Goal: Transaction & Acquisition: Purchase product/service

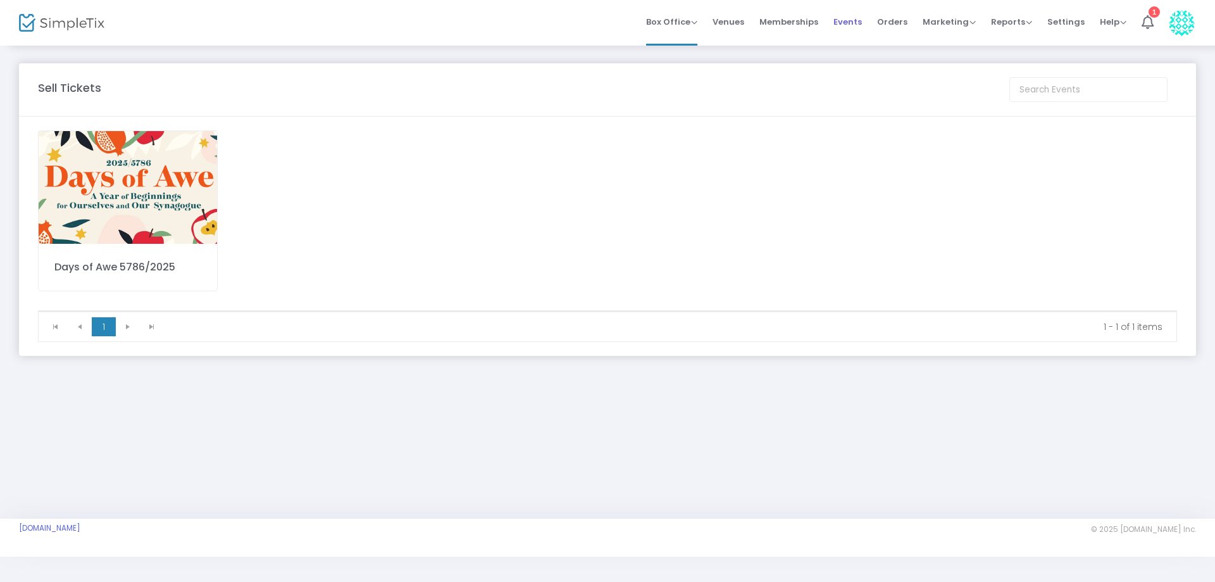
click at [842, 20] on span "Events" at bounding box center [848, 22] width 28 height 32
click at [666, 23] on span "Box Office" at bounding box center [671, 22] width 51 height 12
click at [692, 42] on li "Sell Tickets" at bounding box center [691, 42] width 91 height 25
click at [192, 189] on img at bounding box center [128, 187] width 178 height 113
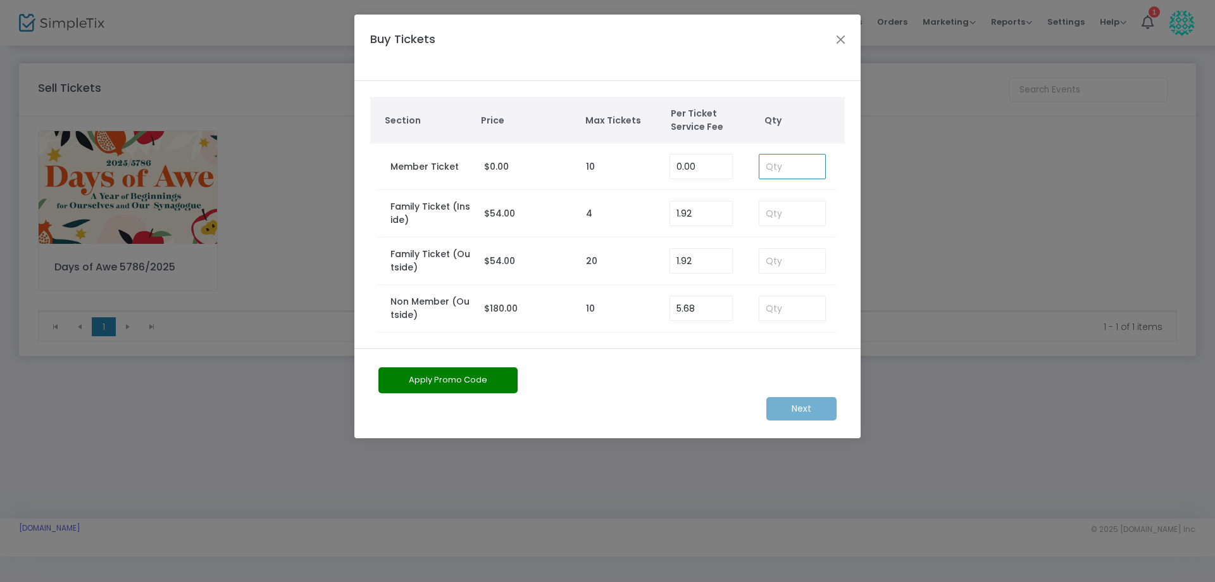
click at [805, 172] on input at bounding box center [793, 166] width 66 height 24
type input "2"
click at [799, 408] on m-button "Next" at bounding box center [802, 408] width 70 height 23
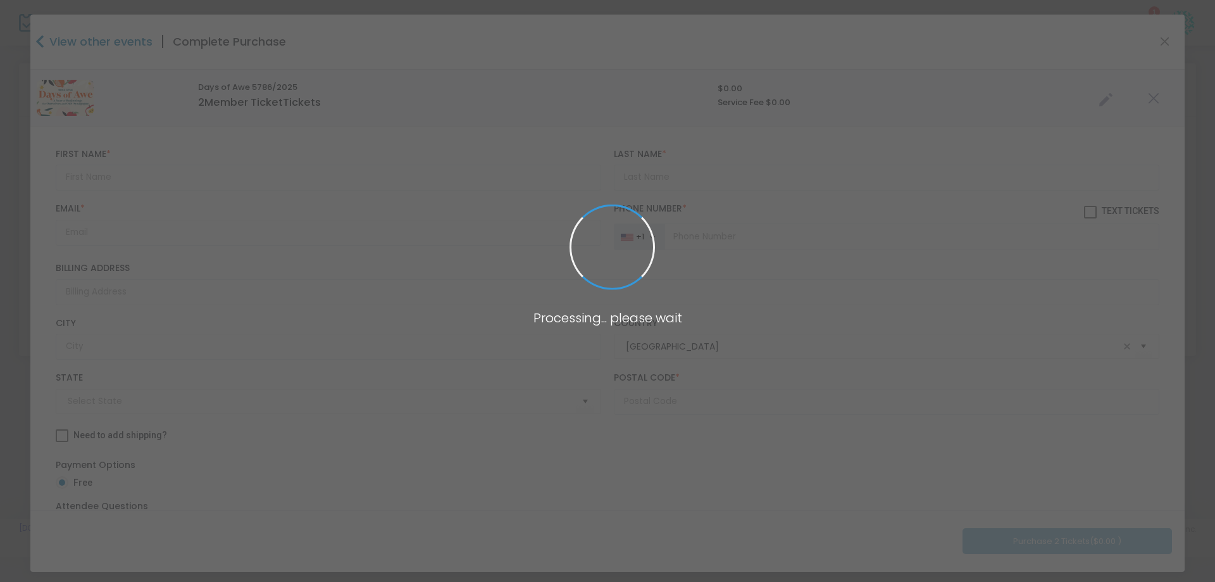
type input "[US_STATE]"
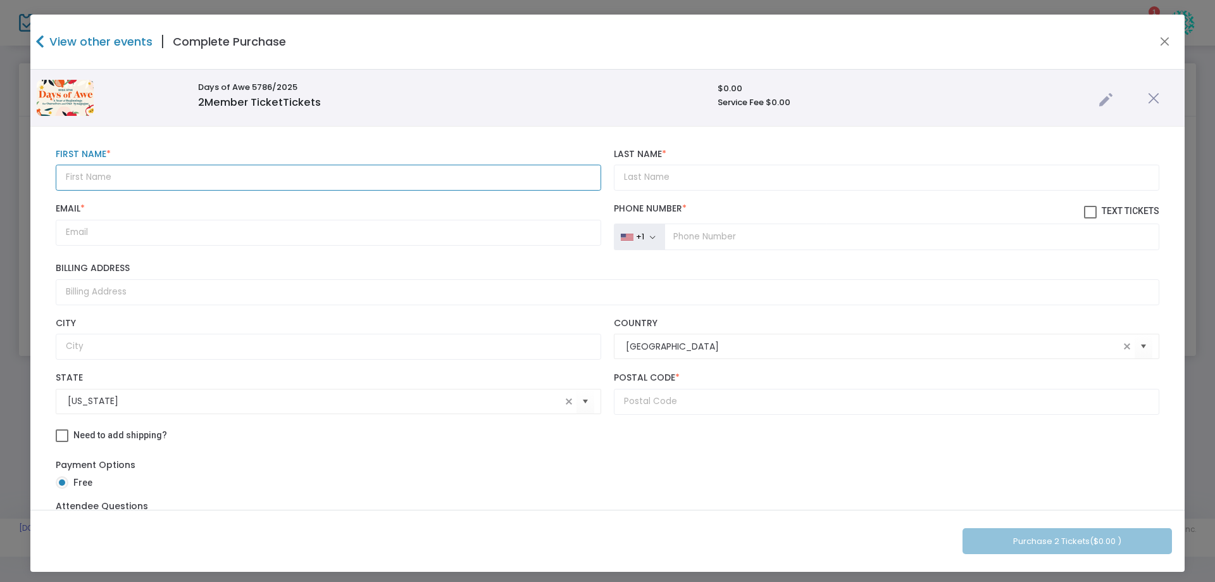
click at [189, 172] on input "text" at bounding box center [329, 178] width 546 height 26
type input "[PERSON_NAME]"
type input "Musiker"
click at [82, 226] on input "Email *" at bounding box center [329, 233] width 546 height 26
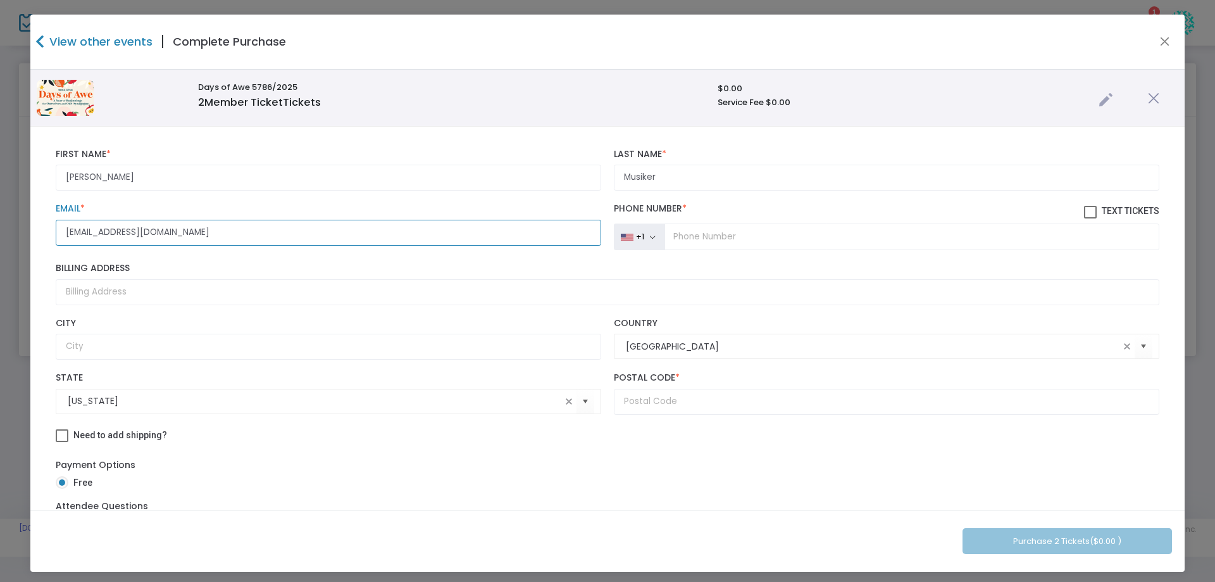
type input "[EMAIL_ADDRESS][DOMAIN_NAME]"
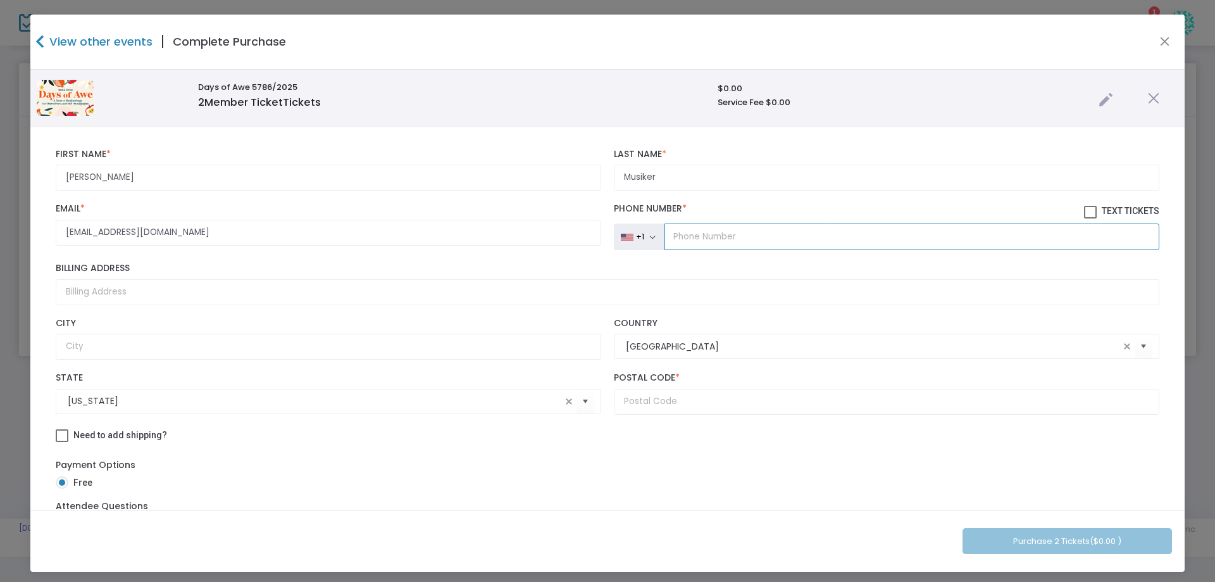
click at [706, 239] on input "tel" at bounding box center [912, 236] width 495 height 27
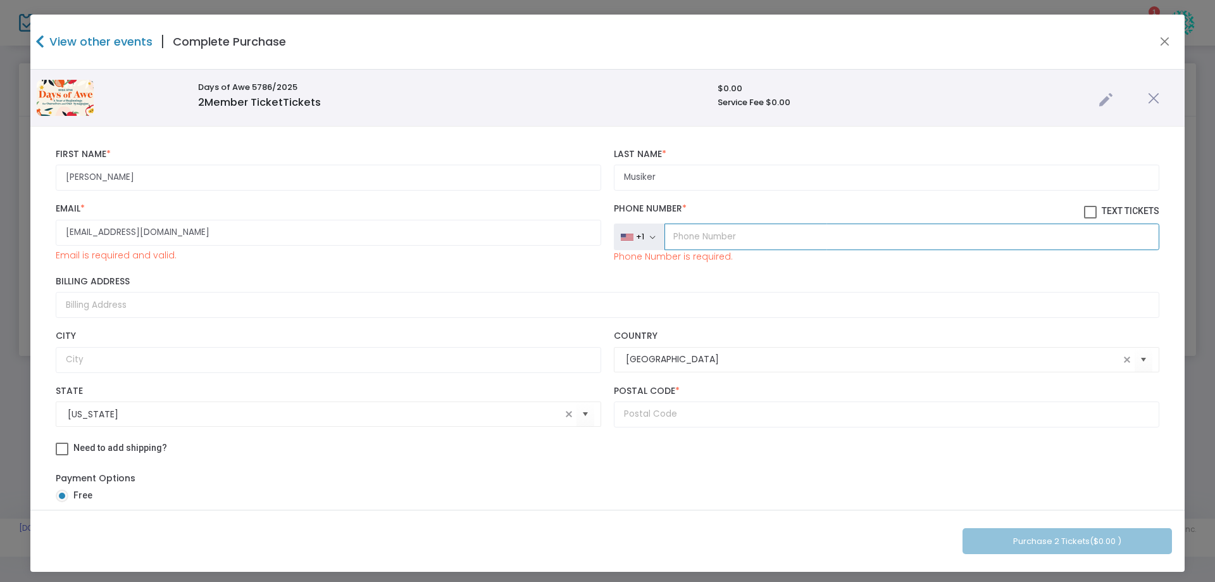
type input "[PHONE_NUMBER]"
type input "[STREET_ADDRESS]"
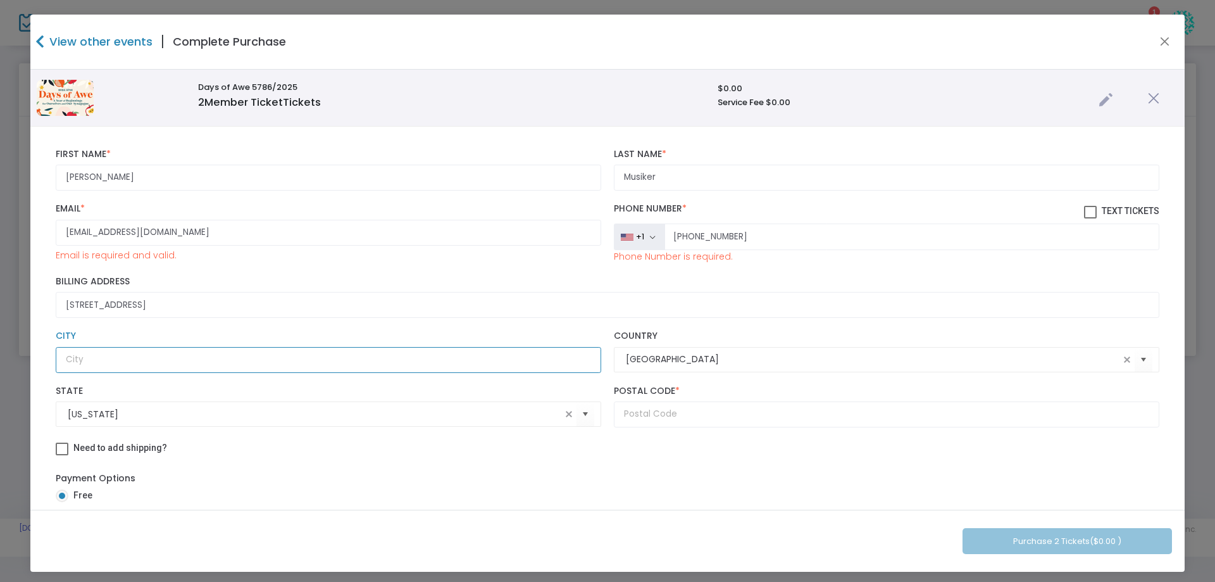
type input "[GEOGRAPHIC_DATA]"
type input "NY"
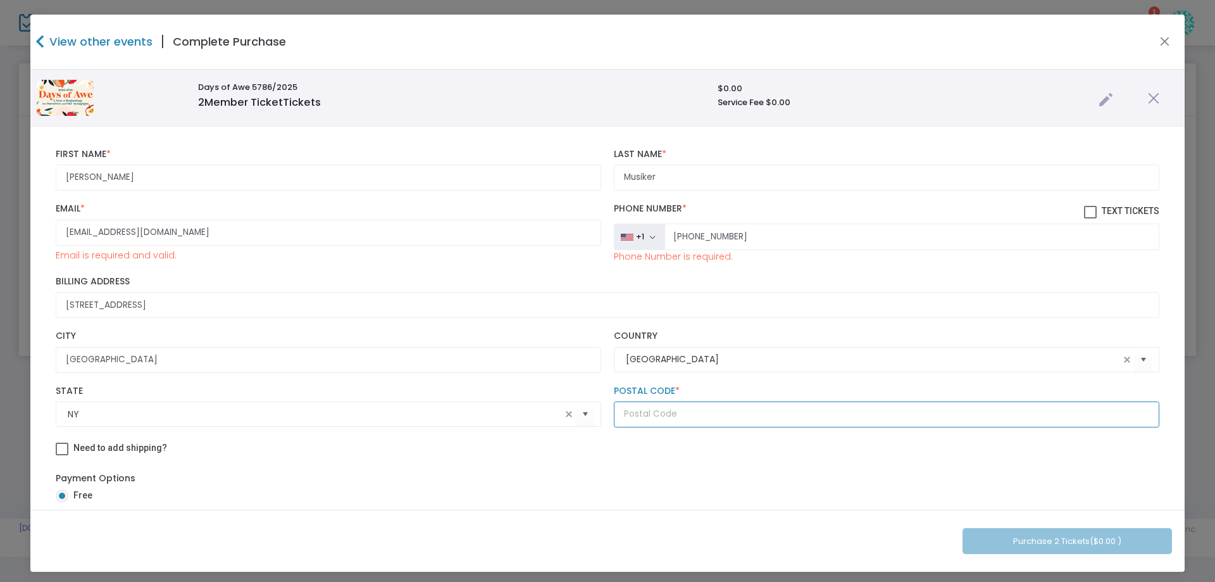
type input "11050"
type input "[PERSON_NAME]"
type input "[DEMOGRAPHIC_DATA]"
type input "[PERSON_NAME]"
type input "[DEMOGRAPHIC_DATA]"
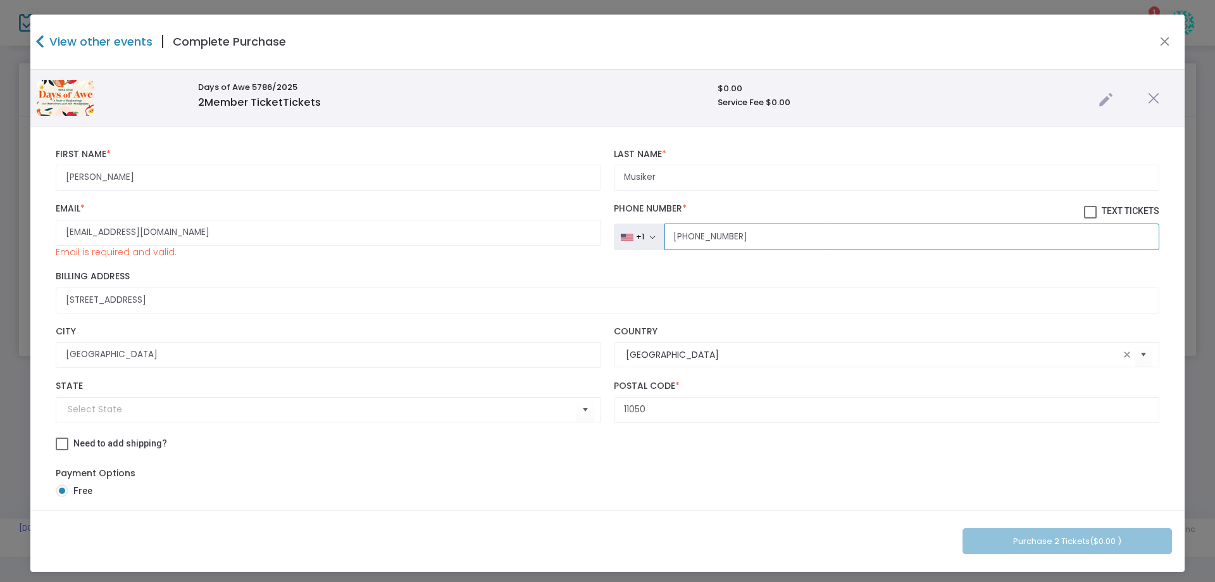
type input "[PHONE_NUMBER]"
type input "NY"
type input "[PHONE_NUMBER]"
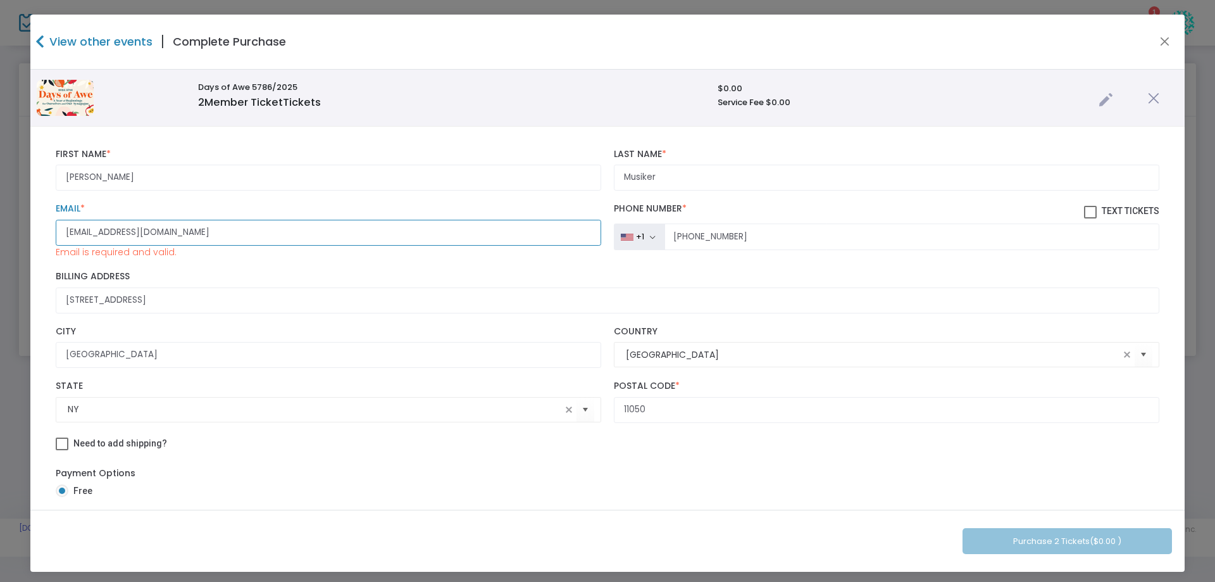
click at [206, 234] on input "[EMAIL_ADDRESS][DOMAIN_NAME]" at bounding box center [329, 233] width 546 height 26
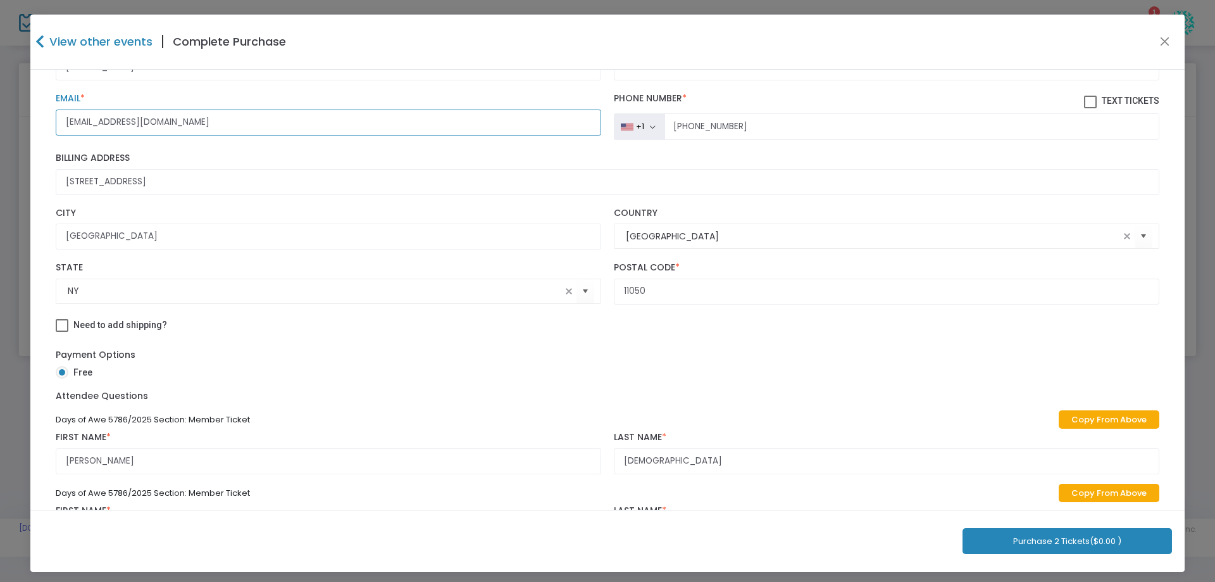
scroll to position [127, 0]
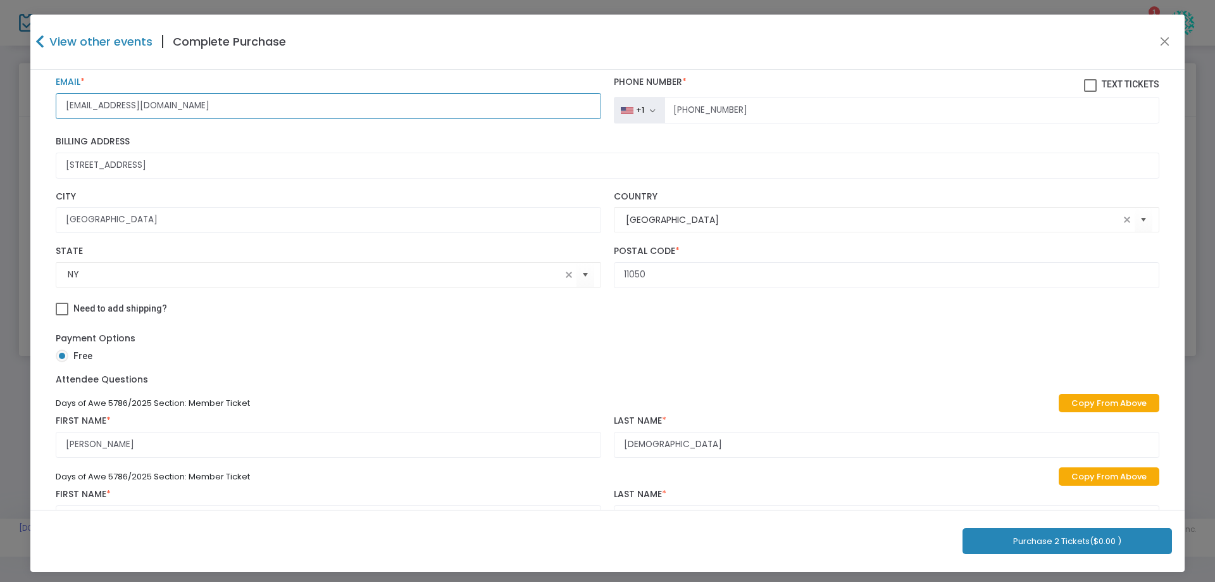
type input "[EMAIL_ADDRESS][DOMAIN_NAME]"
drag, startPoint x: 115, startPoint y: 444, endPoint x: 18, endPoint y: 441, distance: 96.9
click at [18, 441] on ngb-modal-window "View other events | Complete Purchase Days of Awe 5786/2025 2 Member Ticket Tic…" at bounding box center [607, 291] width 1215 height 582
type input "[PERSON_NAME]"
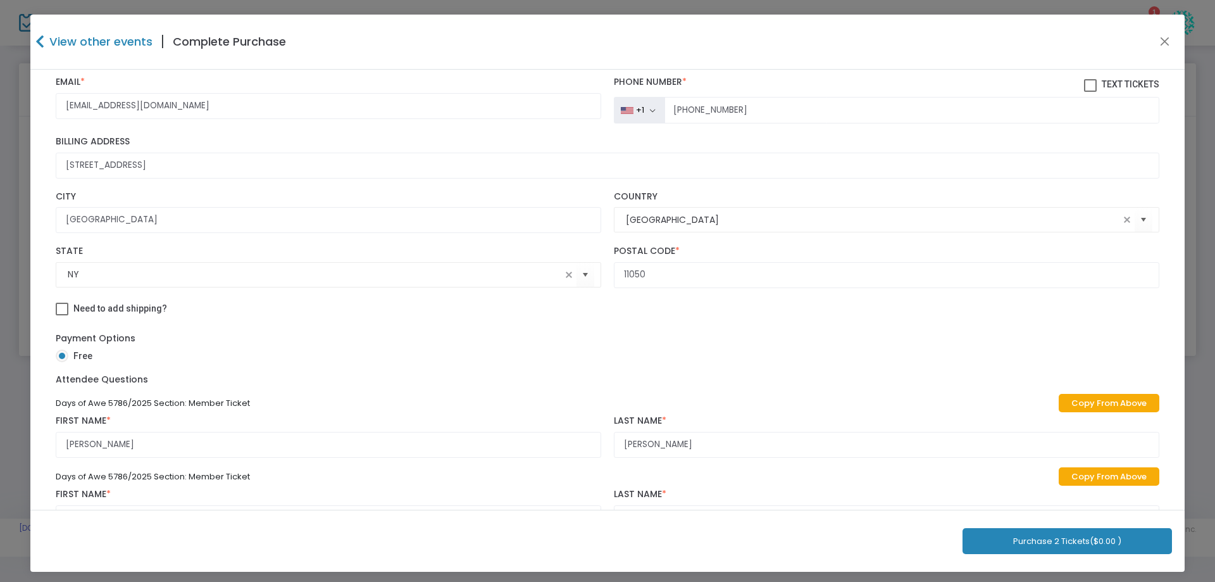
click at [103, 499] on label "First Name *" at bounding box center [329, 494] width 546 height 11
click at [118, 501] on div "[PERSON_NAME] First Name *" at bounding box center [328, 510] width 558 height 42
click at [109, 499] on span "*" at bounding box center [108, 493] width 4 height 13
click at [127, 495] on label "First Name *" at bounding box center [329, 494] width 546 height 11
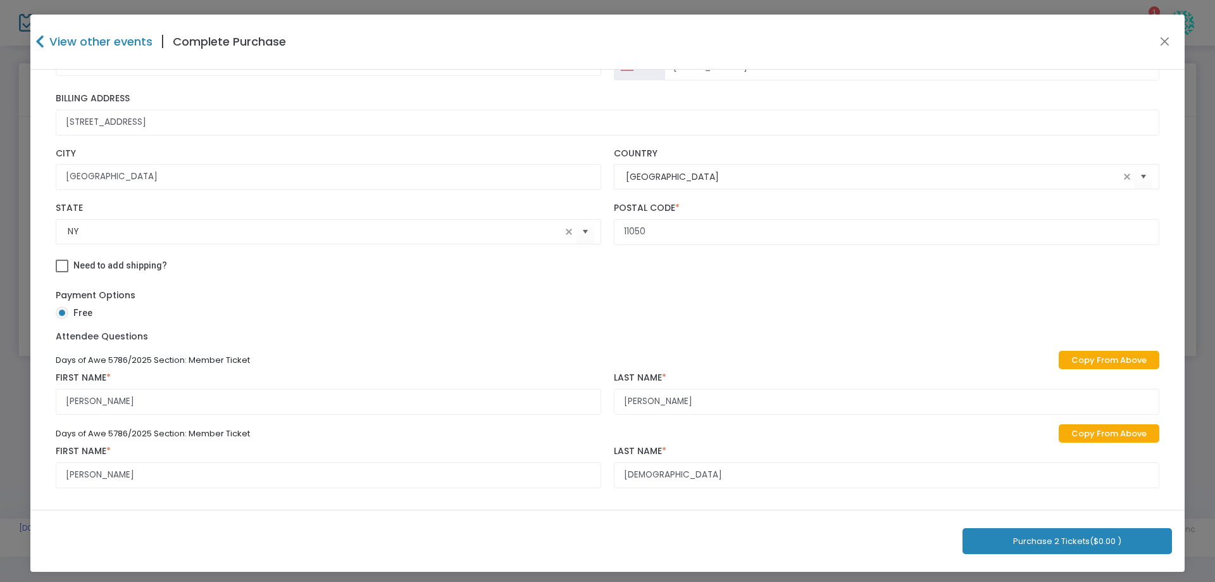
scroll to position [170, 0]
drag, startPoint x: 137, startPoint y: 475, endPoint x: 41, endPoint y: 465, distance: 96.1
click at [41, 466] on div "[PERSON_NAME] First Name * First Name is required. Musiker Last Name * Last Nam…" at bounding box center [607, 232] width 1155 height 553
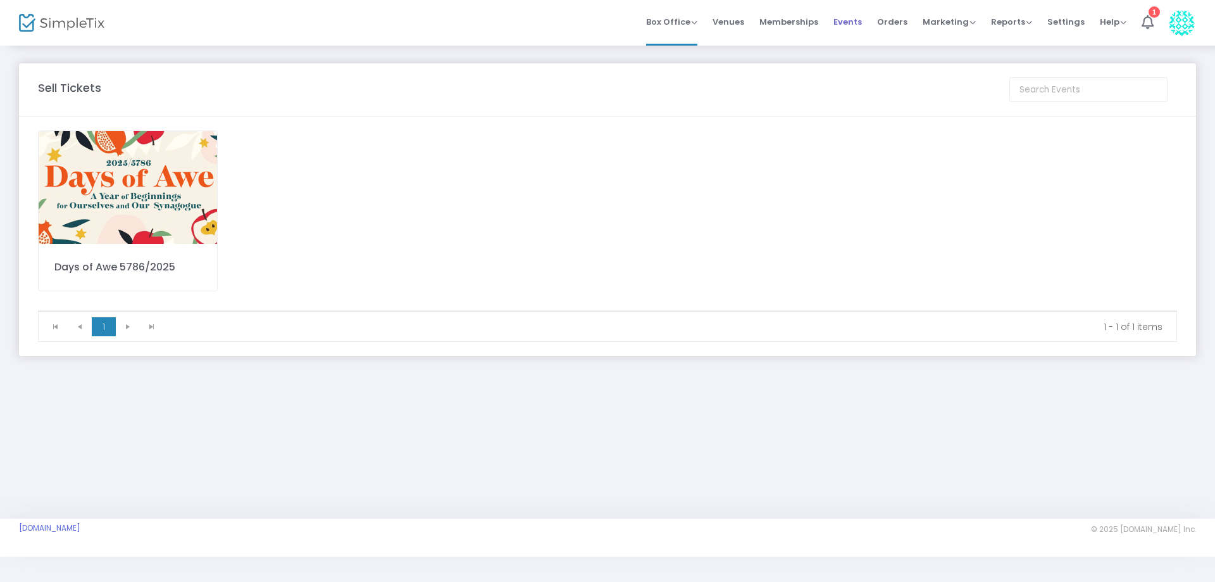
click at [847, 25] on span "Events" at bounding box center [848, 22] width 28 height 32
